Goal: Check status: Check status

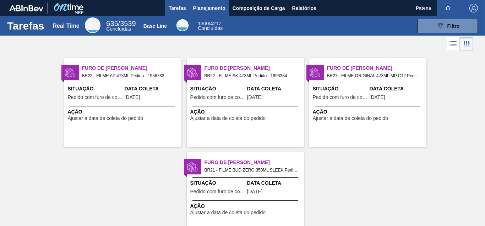
click at [203, 10] on span "Planejamento" at bounding box center [209, 8] width 32 height 9
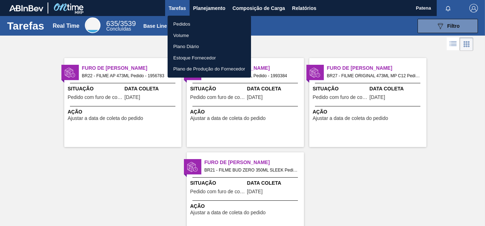
click at [201, 21] on li "Pedidos" at bounding box center [209, 23] width 83 height 11
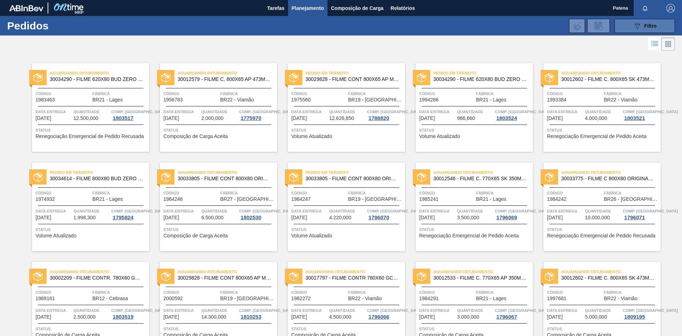
click at [485, 26] on button "089F7B8B-B2A5-4AFE-B5C0-19BA573D28AC Filtro" at bounding box center [645, 26] width 60 height 14
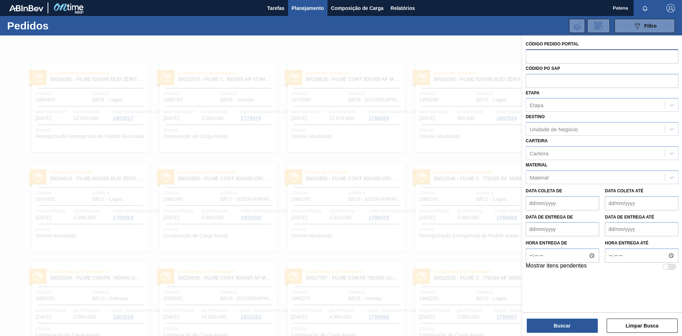
click at [485, 59] on input "text" at bounding box center [602, 55] width 153 height 13
type input "1993384"
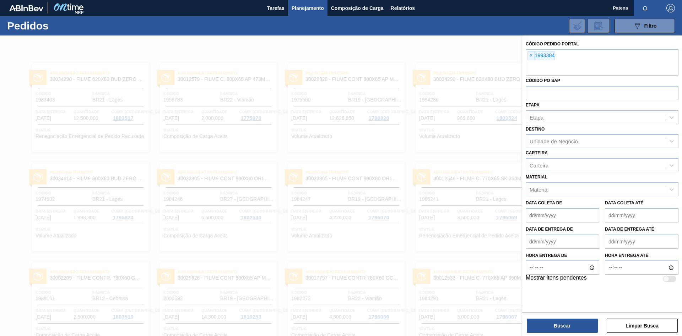
click at [485, 225] on div "Buscar Limpar Busca" at bounding box center [602, 323] width 160 height 20
click at [485, 225] on button "Buscar" at bounding box center [562, 326] width 71 height 14
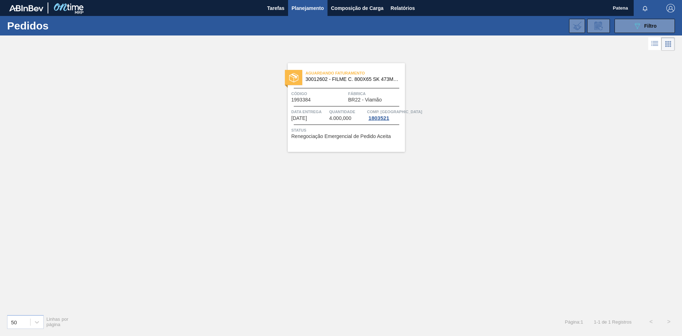
click at [319, 117] on div "Data entrega [DATE]" at bounding box center [309, 114] width 36 height 13
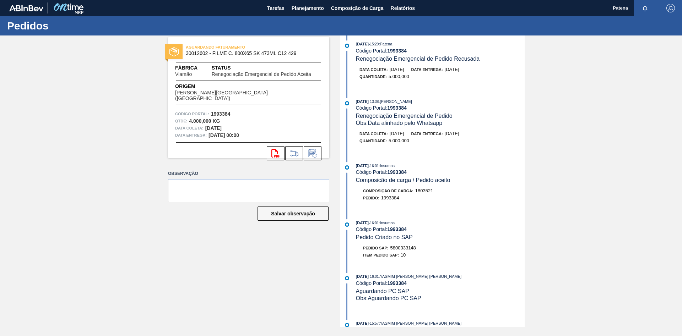
scroll to position [145, 0]
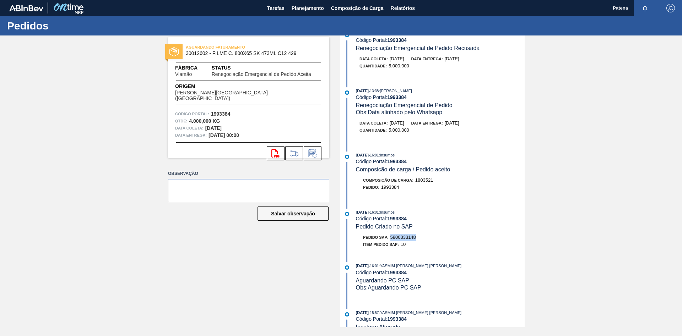
drag, startPoint x: 419, startPoint y: 242, endPoint x: 391, endPoint y: 242, distance: 27.7
click at [391, 225] on div "Pedido SAP: 5800333148" at bounding box center [440, 237] width 169 height 7
copy span "5800333148"
click at [309, 7] on span "Planejamento" at bounding box center [308, 8] width 32 height 9
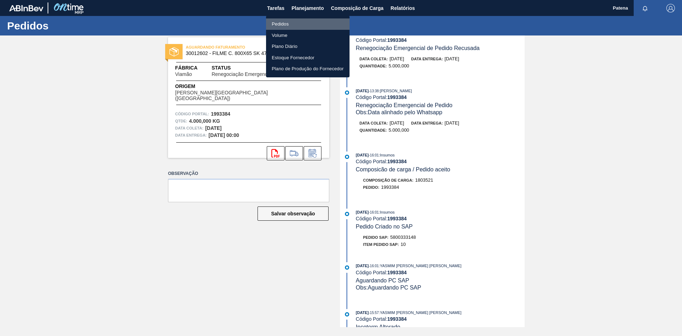
click at [293, 24] on li "Pedidos" at bounding box center [307, 23] width 83 height 11
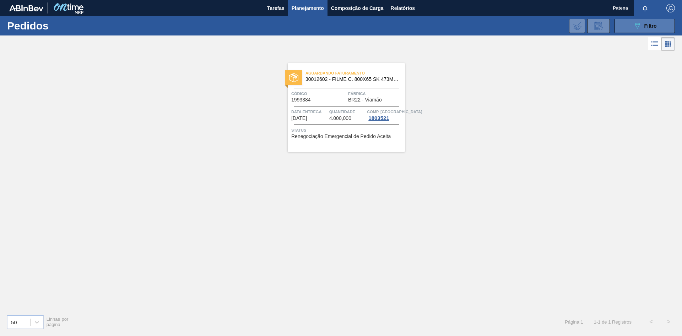
click at [485, 23] on div "089F7B8B-B2A5-4AFE-B5C0-19BA573D28AC Filtro" at bounding box center [645, 26] width 24 height 9
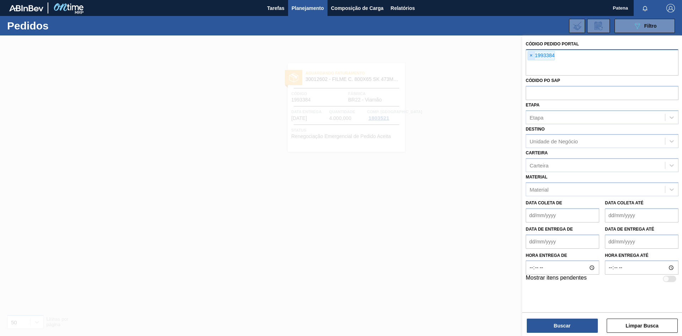
click at [485, 53] on span "×" at bounding box center [531, 56] width 7 height 9
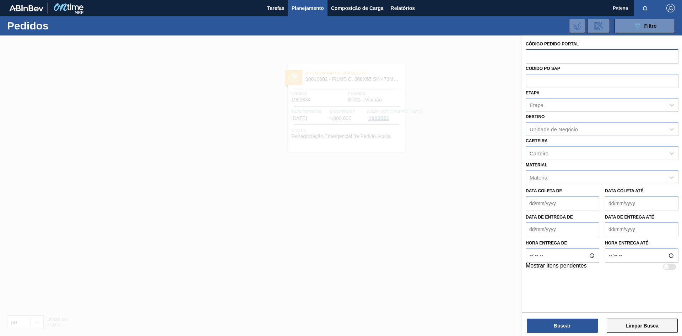
click at [485, 225] on button "Limpar Busca" at bounding box center [642, 326] width 71 height 14
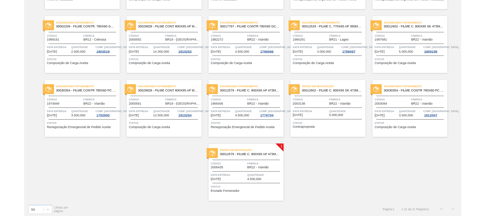
scroll to position [240, 0]
